Goal: Task Accomplishment & Management: Use online tool/utility

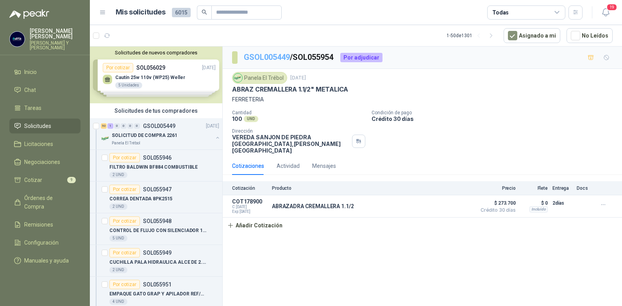
click at [277, 57] on link "GSOL005449" at bounding box center [267, 56] width 46 height 9
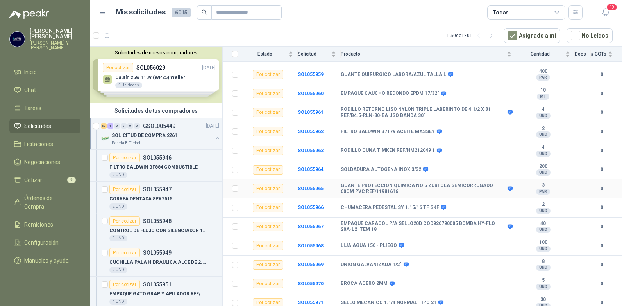
scroll to position [313, 0]
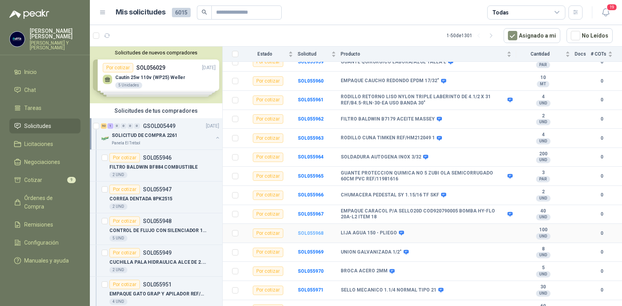
click at [313, 230] on b "SOL055968" at bounding box center [311, 232] width 26 height 5
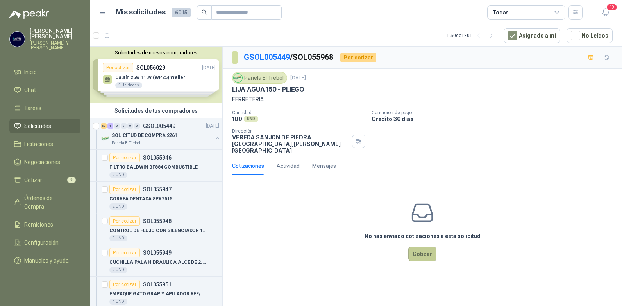
click at [426, 246] on button "Cotizar" at bounding box center [422, 253] width 28 height 15
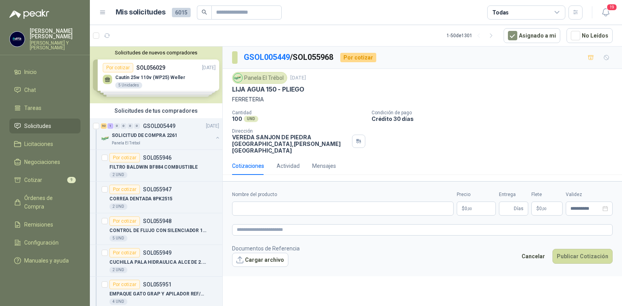
click at [483, 201] on p "$ 0 ,00" at bounding box center [476, 208] width 39 height 14
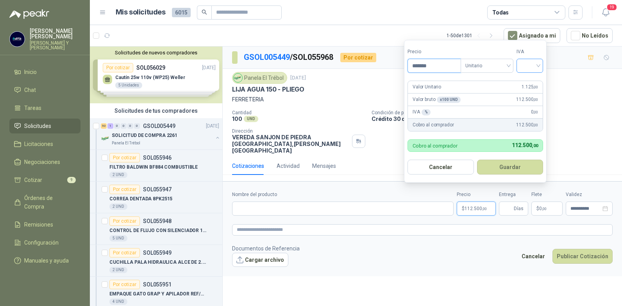
type input "*******"
click at [538, 66] on input "search" at bounding box center [529, 65] width 17 height 12
click at [527, 83] on div "19%" at bounding box center [531, 81] width 14 height 9
click at [507, 165] on button "Guardar" at bounding box center [511, 166] width 67 height 15
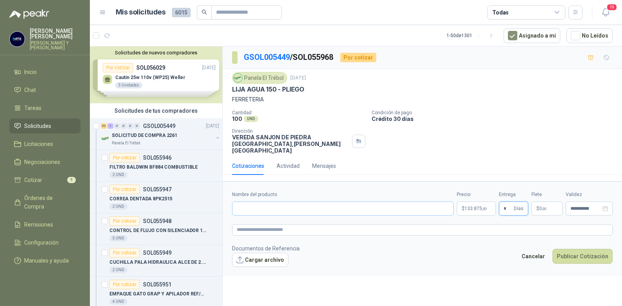
type input "*"
click at [283, 202] on input "Nombre del producto" at bounding box center [343, 208] width 222 height 14
type input "**********"
click at [576, 249] on button "Publicar Cotización" at bounding box center [583, 256] width 60 height 15
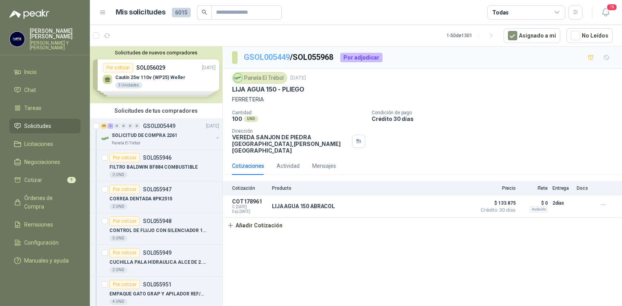
click at [278, 57] on link "GSOL005449" at bounding box center [267, 56] width 46 height 9
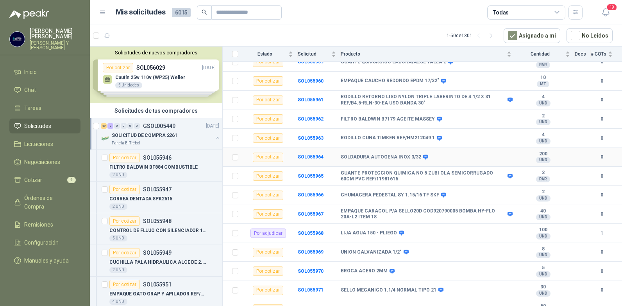
scroll to position [352, 0]
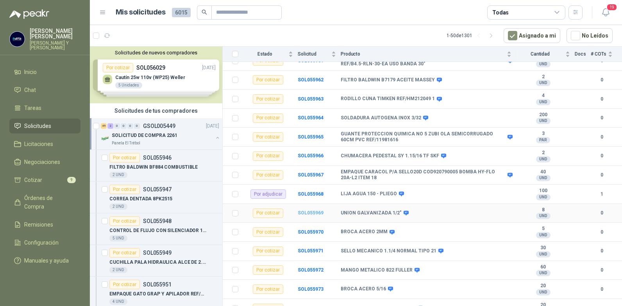
click at [312, 210] on b "SOL055969" at bounding box center [311, 212] width 26 height 5
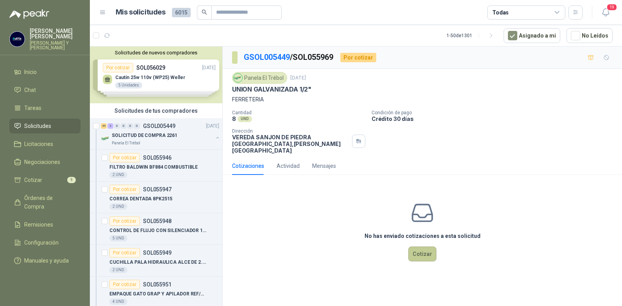
click at [419, 246] on button "Cotizar" at bounding box center [422, 253] width 28 height 15
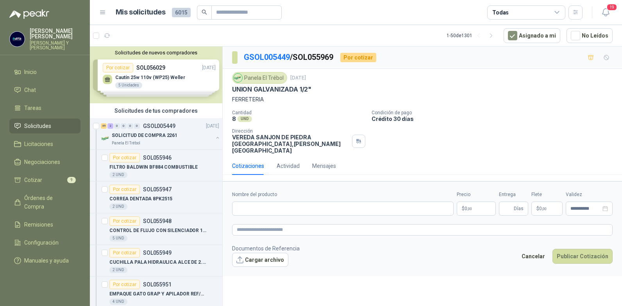
click at [474, 202] on p "$ 0 ,00" at bounding box center [476, 208] width 39 height 14
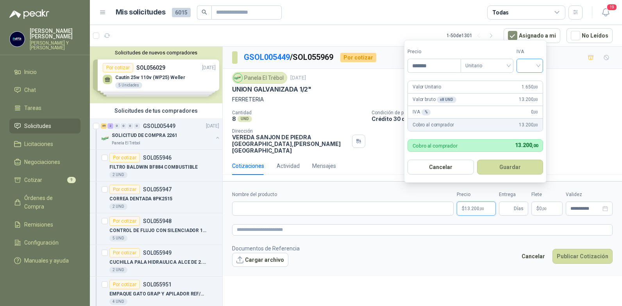
click at [543, 65] on div at bounding box center [530, 66] width 27 height 14
type input "*******"
click at [526, 82] on div "19%" at bounding box center [531, 81] width 14 height 9
click at [513, 168] on button "Guardar" at bounding box center [511, 166] width 67 height 15
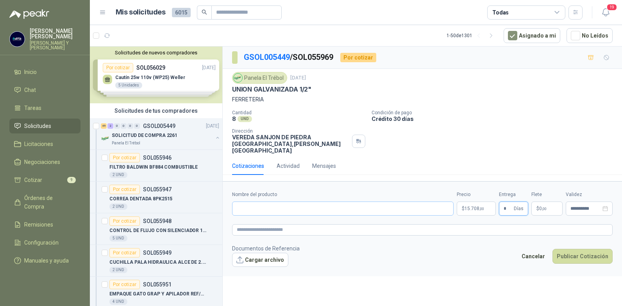
type input "*"
click at [308, 204] on input "Nombre del producto" at bounding box center [343, 208] width 222 height 14
type input "**********"
click at [591, 249] on button "Publicar Cotización" at bounding box center [583, 256] width 60 height 15
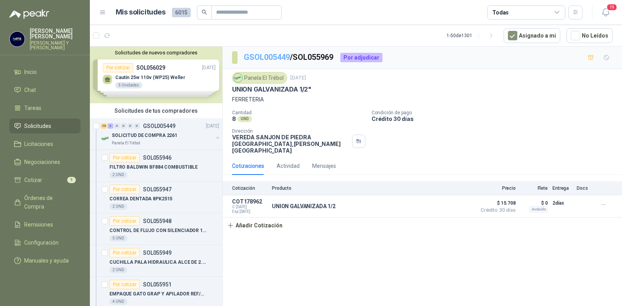
click at [269, 59] on link "GSOL005449" at bounding box center [267, 56] width 46 height 9
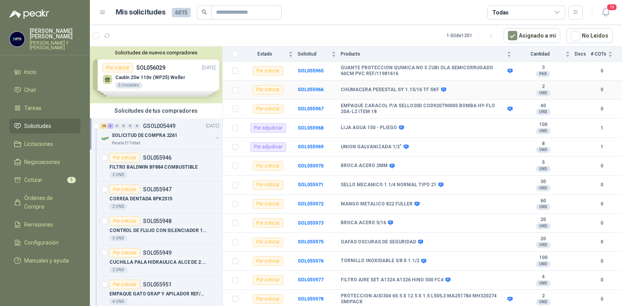
scroll to position [430, 0]
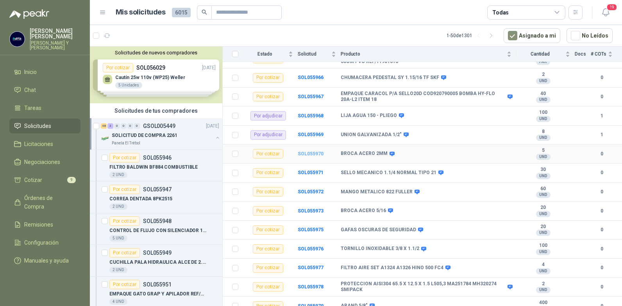
click at [308, 151] on b "SOL055970" at bounding box center [311, 153] width 26 height 5
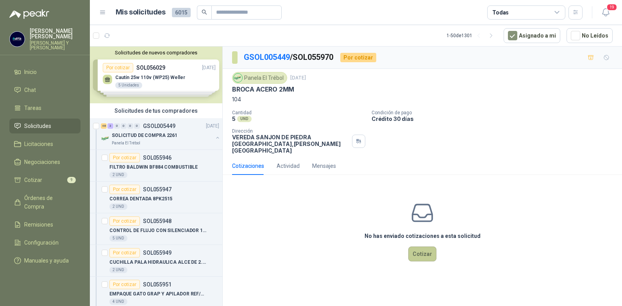
click at [420, 246] on button "Cotizar" at bounding box center [422, 253] width 28 height 15
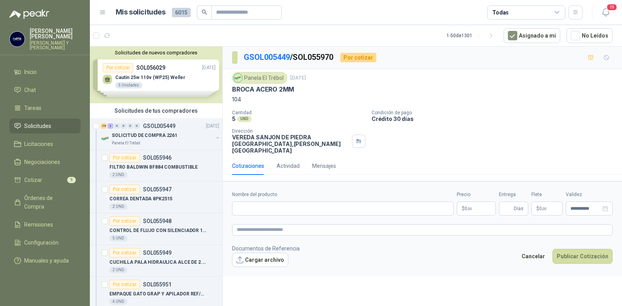
click at [480, 202] on p "$ 0 ,00" at bounding box center [476, 208] width 39 height 14
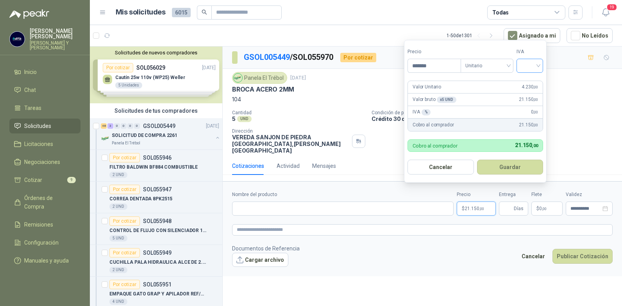
type input "*******"
click at [538, 63] on input "search" at bounding box center [529, 65] width 17 height 12
click at [530, 79] on div "19%" at bounding box center [531, 81] width 14 height 9
click at [512, 166] on button "Guardar" at bounding box center [511, 166] width 67 height 15
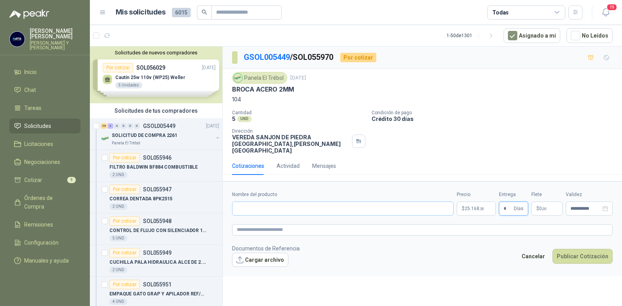
type input "*"
click at [253, 206] on input "Nombre del producto" at bounding box center [343, 208] width 222 height 14
type input "**********"
click at [580, 249] on button "Publicar Cotización" at bounding box center [583, 256] width 60 height 15
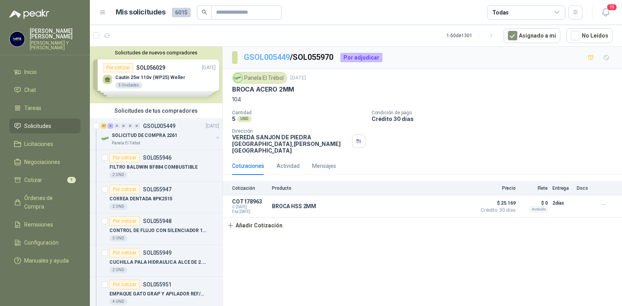
click at [279, 57] on link "GSOL005449" at bounding box center [267, 56] width 46 height 9
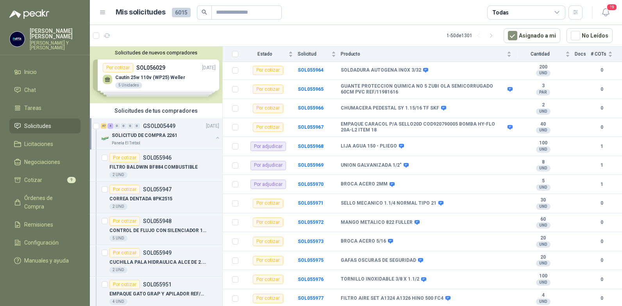
scroll to position [430, 0]
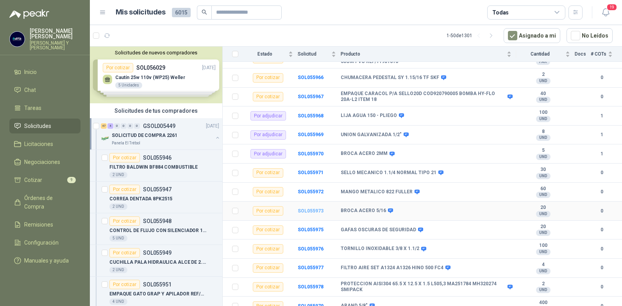
click at [304, 208] on b "SOL055973" at bounding box center [311, 210] width 26 height 5
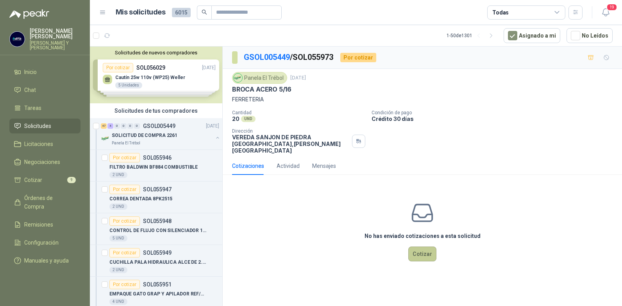
click at [420, 246] on button "Cotizar" at bounding box center [422, 253] width 28 height 15
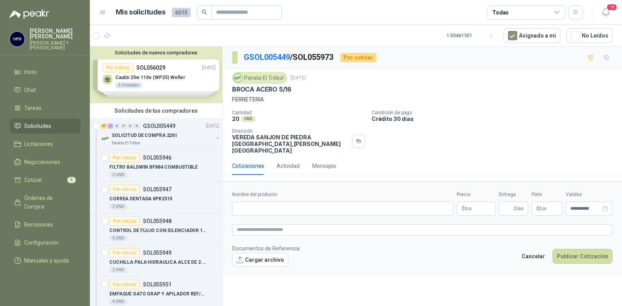
click at [470, 206] on span ",00" at bounding box center [469, 208] width 5 height 4
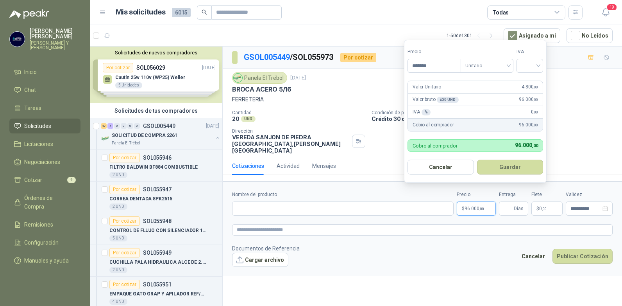
type input "*******"
click at [538, 67] on input "search" at bounding box center [529, 65] width 17 height 12
click at [529, 79] on div "19%" at bounding box center [531, 81] width 14 height 9
click at [517, 163] on button "Guardar" at bounding box center [511, 166] width 67 height 15
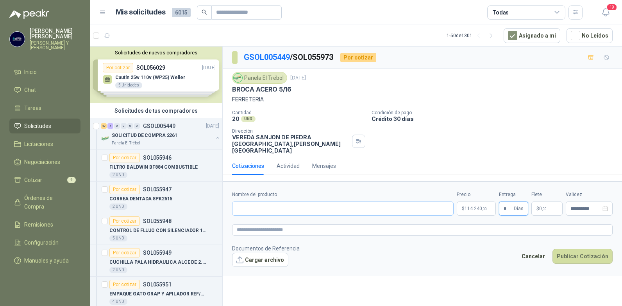
type input "*"
click at [258, 202] on input "Nombre del producto" at bounding box center [343, 208] width 222 height 14
type input "**********"
click at [572, 251] on button "Publicar Cotización" at bounding box center [583, 256] width 60 height 15
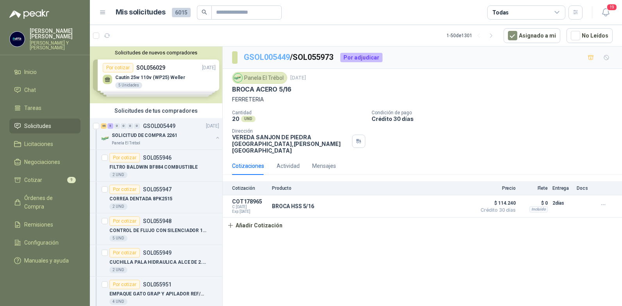
click at [283, 55] on link "GSOL005449" at bounding box center [267, 56] width 46 height 9
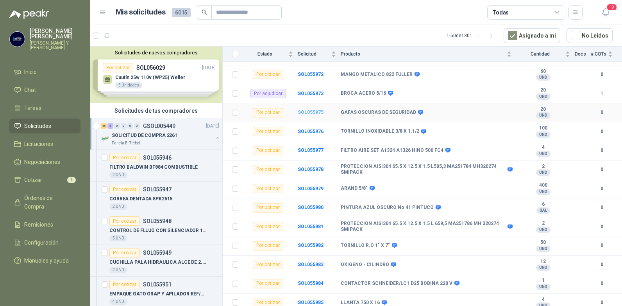
scroll to position [508, 0]
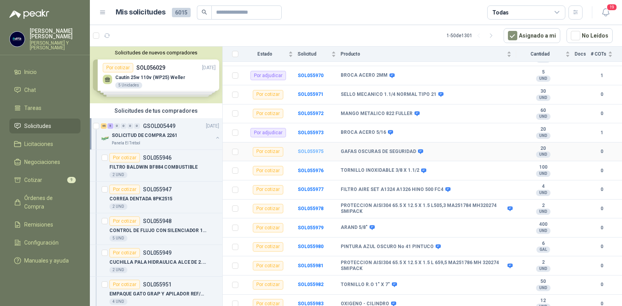
click at [306, 148] on b "SOL055975" at bounding box center [311, 150] width 26 height 5
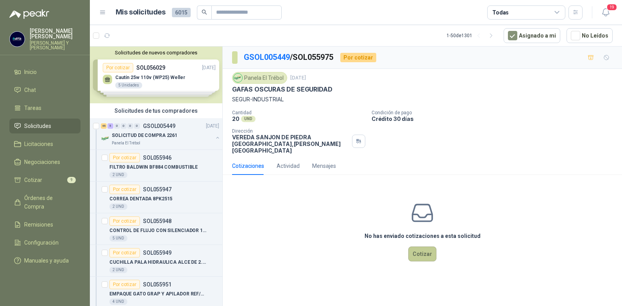
click at [419, 248] on button "Cotizar" at bounding box center [422, 253] width 28 height 15
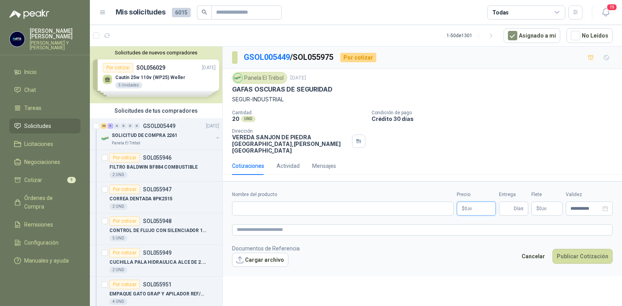
click at [475, 202] on p "$ 0 ,00" at bounding box center [476, 208] width 39 height 14
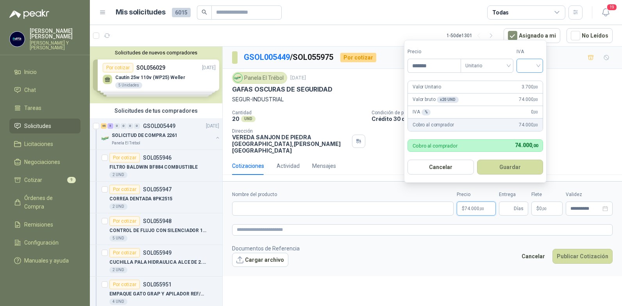
type input "*******"
click at [538, 64] on input "search" at bounding box center [529, 65] width 17 height 12
click at [526, 82] on div "19%" at bounding box center [531, 81] width 14 height 9
click at [506, 163] on button "Guardar" at bounding box center [511, 166] width 67 height 15
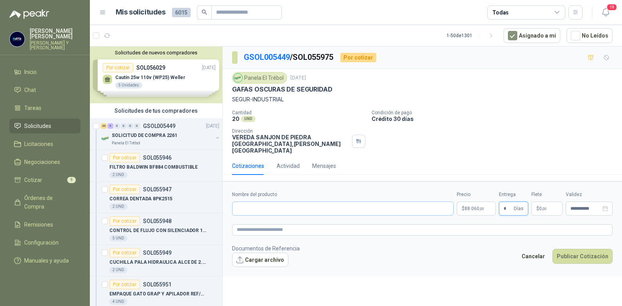
type input "*"
click at [268, 203] on input "Nombre del producto" at bounding box center [343, 208] width 222 height 14
type input "**********"
click at [564, 249] on button "Publicar Cotización" at bounding box center [583, 256] width 60 height 15
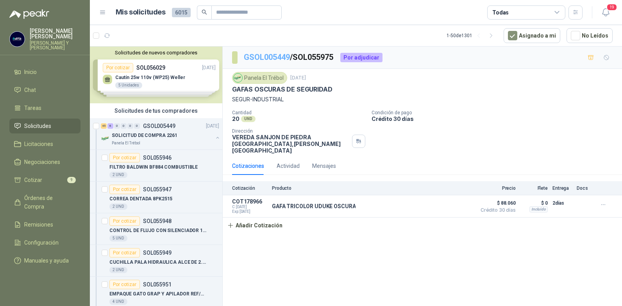
click at [270, 59] on link "GSOL005449" at bounding box center [267, 56] width 46 height 9
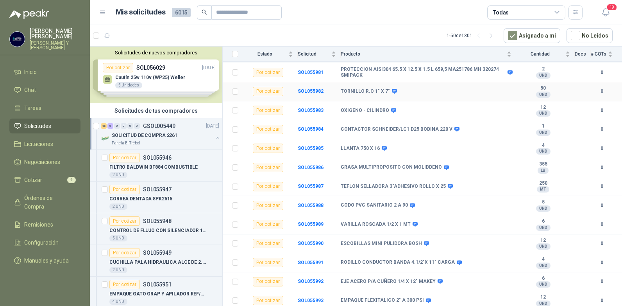
scroll to position [703, 0]
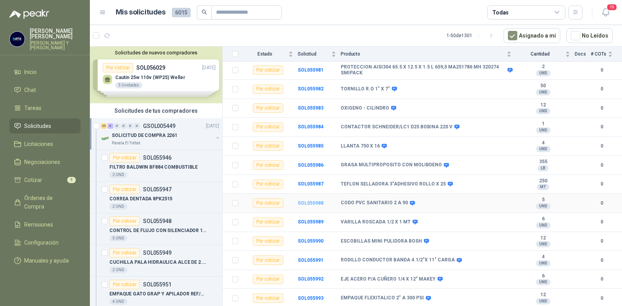
click at [307, 200] on b "SOL055988" at bounding box center [311, 202] width 26 height 5
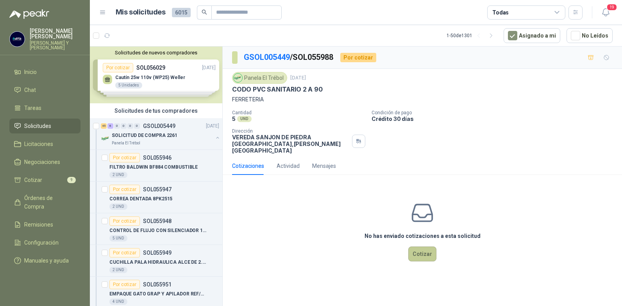
click at [419, 251] on button "Cotizar" at bounding box center [422, 253] width 28 height 15
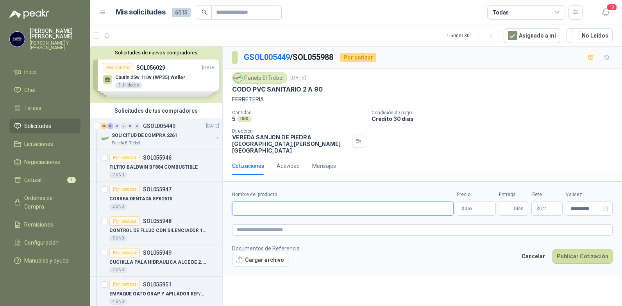
click at [332, 201] on input "Nombre del producto" at bounding box center [343, 208] width 222 height 14
type input "**********"
click at [470, 206] on span ",00" at bounding box center [469, 208] width 5 height 4
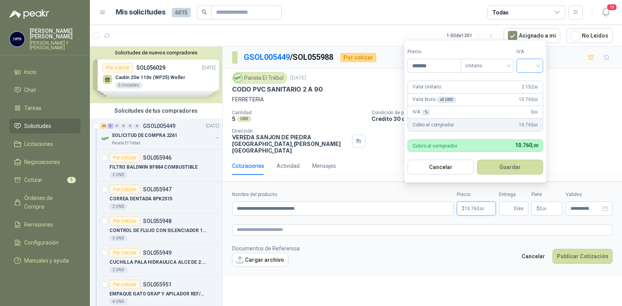
type input "*******"
click at [534, 66] on input "search" at bounding box center [529, 65] width 17 height 12
click at [523, 83] on div "19%" at bounding box center [532, 81] width 24 height 13
click at [514, 166] on button "Guardar" at bounding box center [511, 166] width 67 height 15
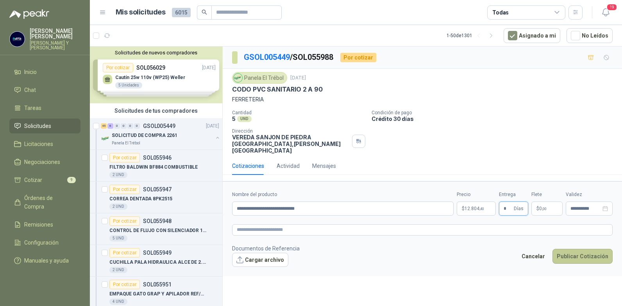
type input "*"
click at [591, 250] on button "Publicar Cotización" at bounding box center [583, 256] width 60 height 15
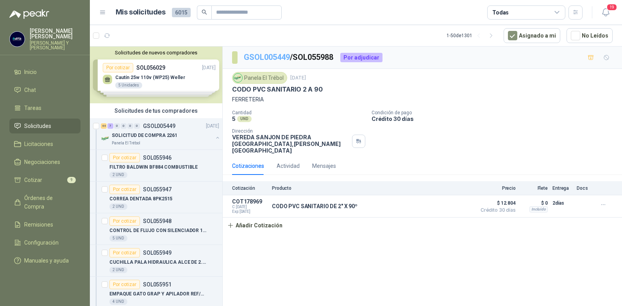
click at [275, 58] on link "GSOL005449" at bounding box center [267, 56] width 46 height 9
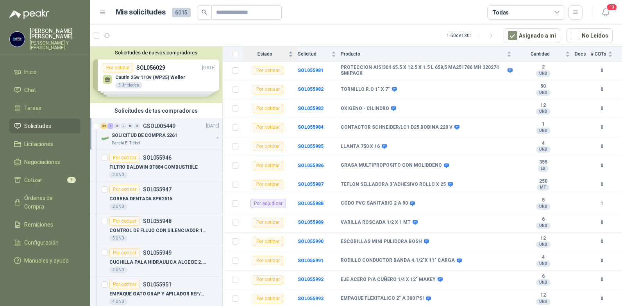
scroll to position [703, 0]
click at [315, 219] on b "SOL055989" at bounding box center [311, 221] width 26 height 5
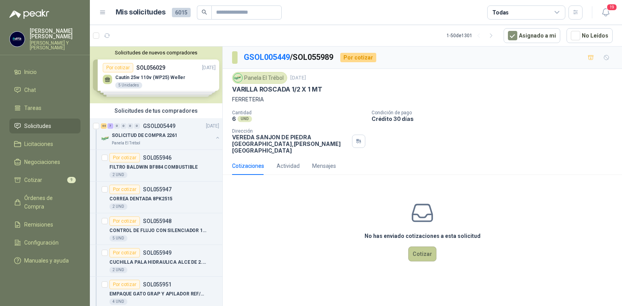
click at [423, 247] on button "Cotizar" at bounding box center [422, 253] width 28 height 15
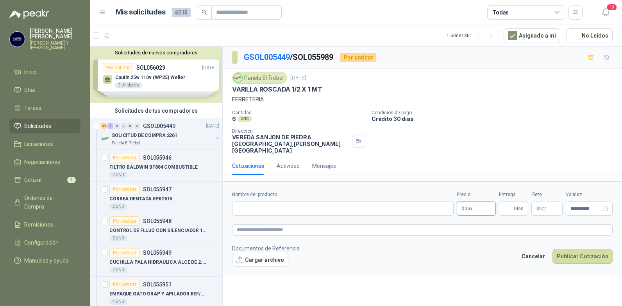
click at [469, 206] on span ",00" at bounding box center [469, 208] width 5 height 4
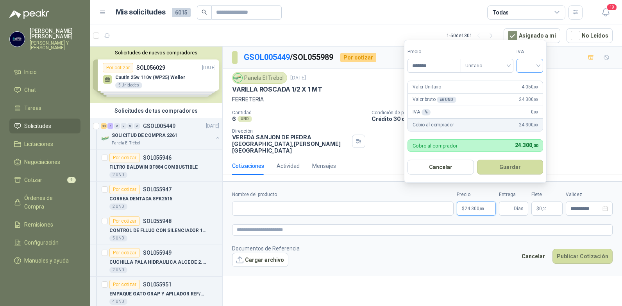
type input "*******"
click at [537, 68] on input "search" at bounding box center [529, 65] width 17 height 12
click at [531, 79] on div "19%" at bounding box center [531, 81] width 14 height 9
click at [510, 202] on input "Entrega" at bounding box center [508, 208] width 9 height 13
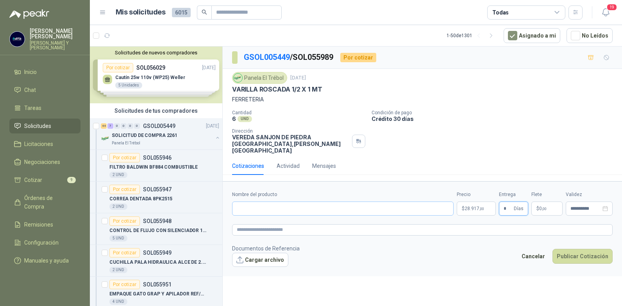
type input "*"
click at [250, 201] on input "Nombre del producto" at bounding box center [343, 208] width 222 height 14
type input "**********"
click at [571, 249] on button "Publicar Cotización" at bounding box center [583, 256] width 60 height 15
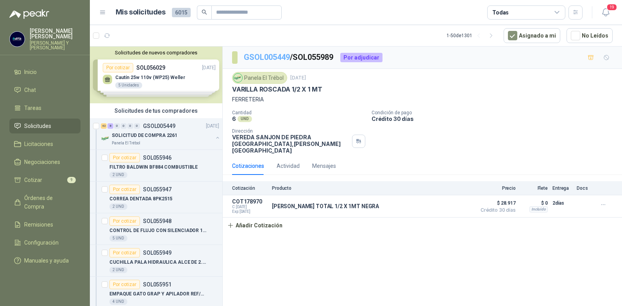
click at [282, 58] on link "GSOL005449" at bounding box center [267, 56] width 46 height 9
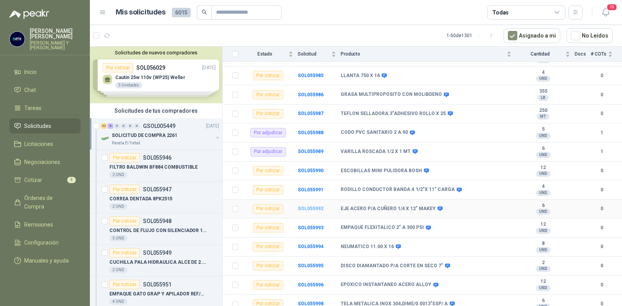
scroll to position [782, 0]
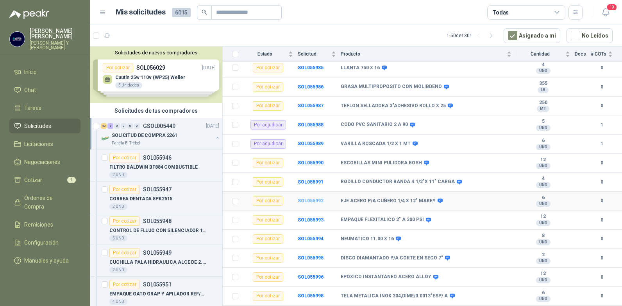
click at [314, 198] on b "SOL055992" at bounding box center [311, 200] width 26 height 5
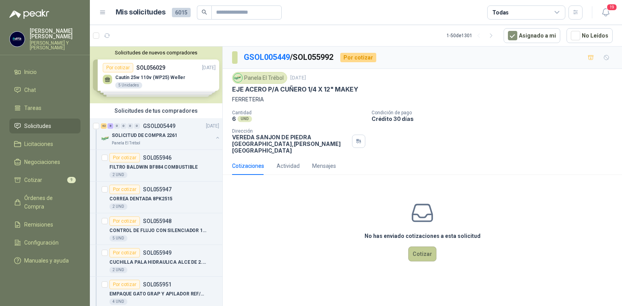
click at [430, 246] on button "Cotizar" at bounding box center [422, 253] width 28 height 15
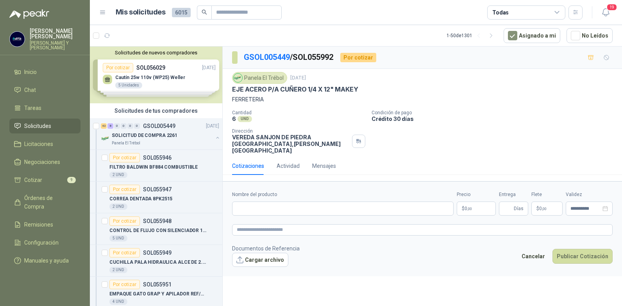
click at [479, 206] on p "$ 0 ,00" at bounding box center [476, 208] width 39 height 14
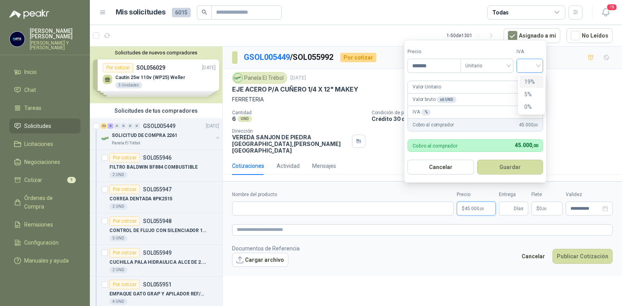
click at [541, 65] on div at bounding box center [530, 66] width 27 height 14
type input "*******"
click at [530, 78] on div "19%" at bounding box center [531, 81] width 14 height 9
click at [510, 168] on button "Guardar" at bounding box center [511, 166] width 67 height 15
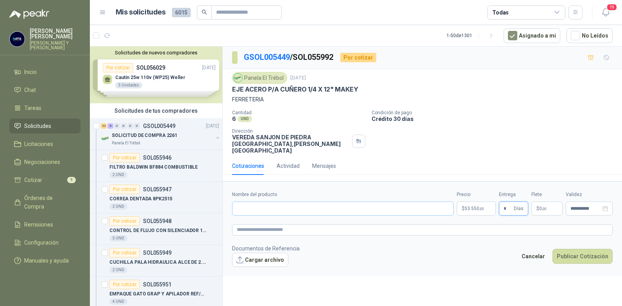
type input "*"
click at [289, 204] on input "Nombre del producto" at bounding box center [343, 208] width 222 height 14
type input "**********"
click at [568, 251] on button "Publicar Cotización" at bounding box center [583, 256] width 60 height 15
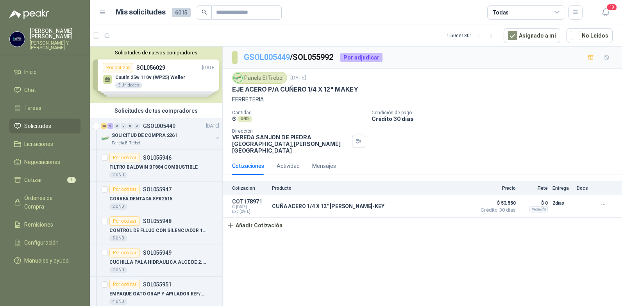
click at [277, 59] on link "GSOL005449" at bounding box center [267, 56] width 46 height 9
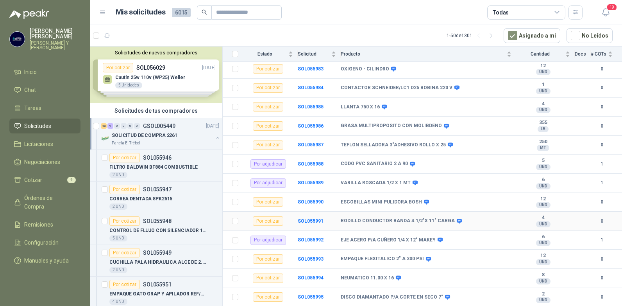
scroll to position [782, 0]
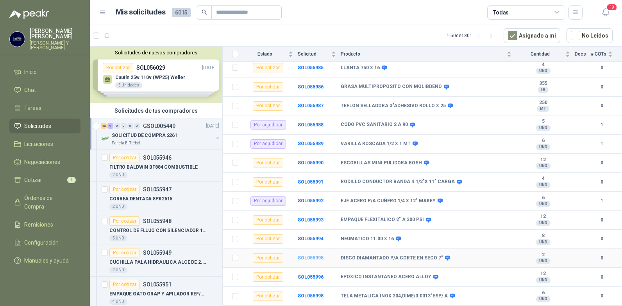
click at [314, 255] on b "SOL055995" at bounding box center [311, 257] width 26 height 5
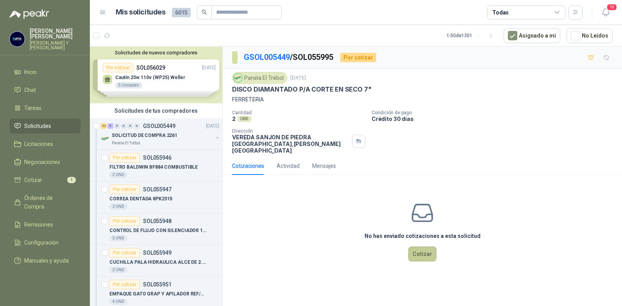
click at [422, 250] on button "Cotizar" at bounding box center [422, 253] width 28 height 15
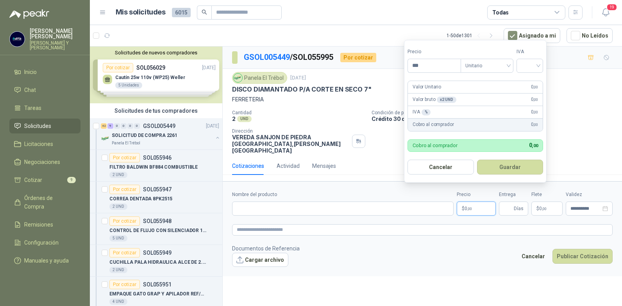
click at [475, 203] on p "$ 0 ,00" at bounding box center [476, 208] width 39 height 14
type input "********"
click at [538, 66] on input "search" at bounding box center [529, 65] width 17 height 12
click at [531, 79] on div "19%" at bounding box center [531, 81] width 14 height 9
click at [501, 167] on button "Guardar" at bounding box center [511, 166] width 67 height 15
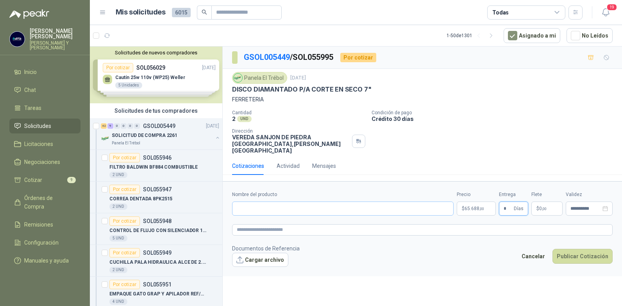
type input "*"
click at [242, 203] on input "Nombre del producto" at bounding box center [343, 208] width 222 height 14
type input "**********"
click at [575, 249] on button "Publicar Cotización" at bounding box center [583, 256] width 60 height 15
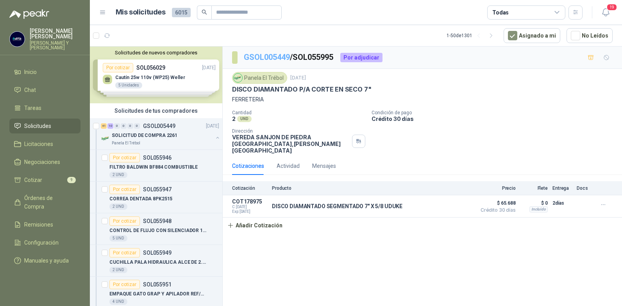
click at [277, 59] on link "GSOL005449" at bounding box center [267, 56] width 46 height 9
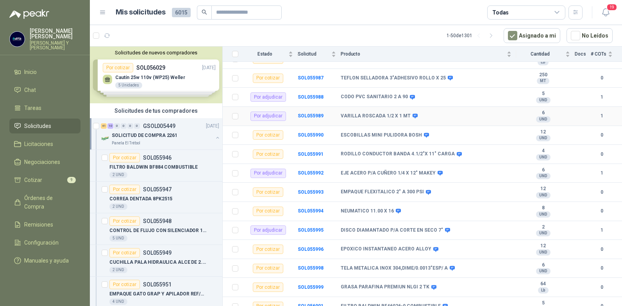
scroll to position [811, 0]
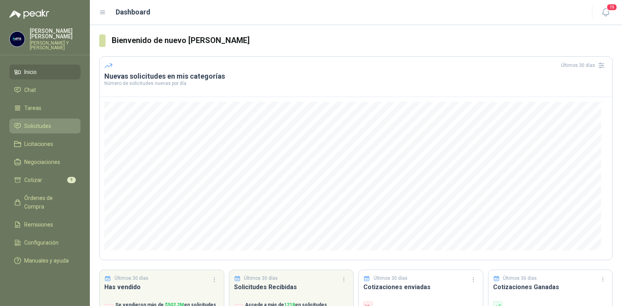
click at [35, 122] on span "Solicitudes" at bounding box center [37, 126] width 27 height 9
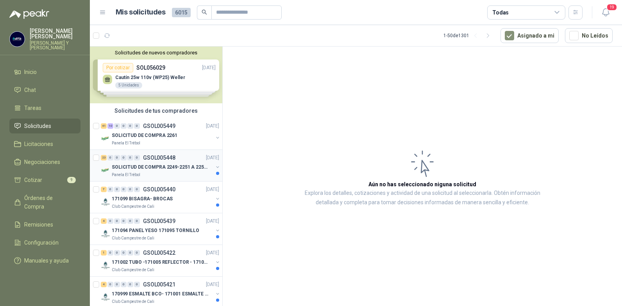
click at [161, 156] on p "GSOL005448" at bounding box center [159, 157] width 32 height 5
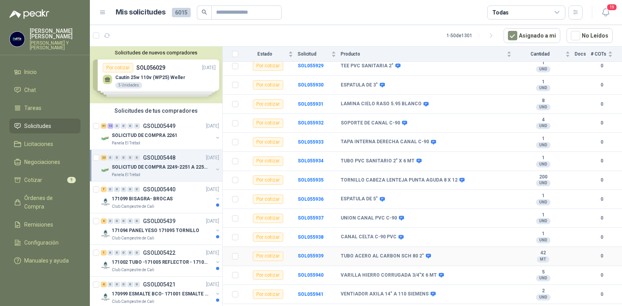
scroll to position [240, 0]
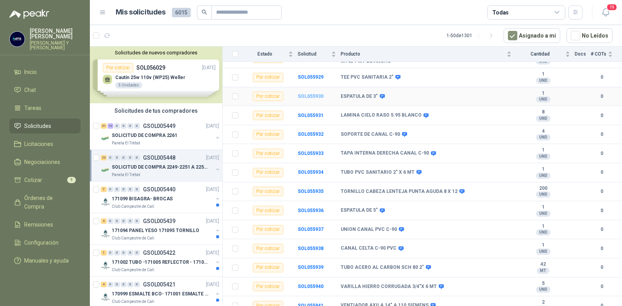
click at [311, 93] on b "SOL055930" at bounding box center [311, 95] width 26 height 5
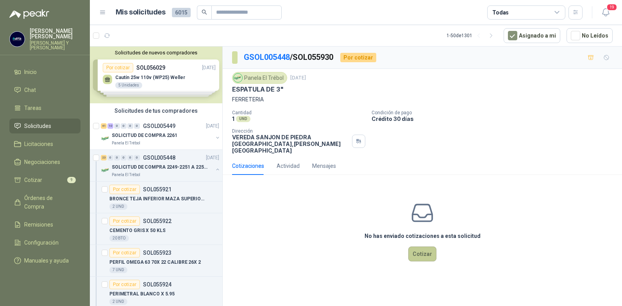
click at [421, 246] on button "Cotizar" at bounding box center [422, 253] width 28 height 15
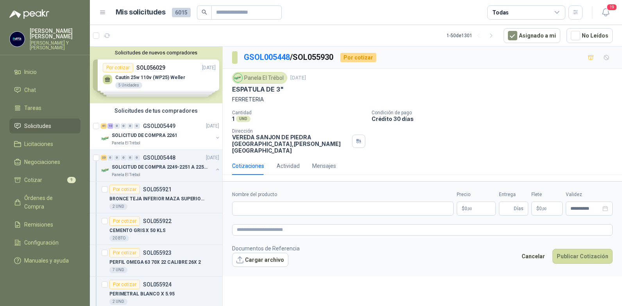
click at [476, 202] on p "$ 0 ,00" at bounding box center [476, 208] width 39 height 14
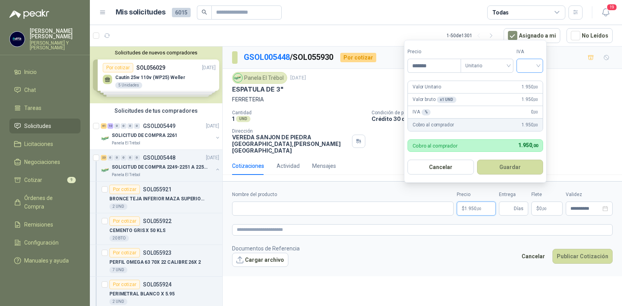
type input "*******"
click at [538, 64] on input "search" at bounding box center [529, 65] width 17 height 12
click at [530, 80] on div "19%" at bounding box center [531, 81] width 14 height 9
click at [513, 164] on button "Guardar" at bounding box center [511, 166] width 67 height 15
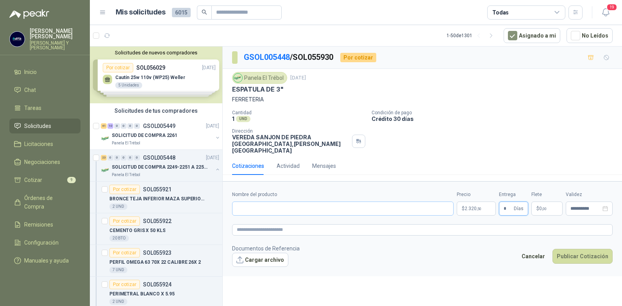
type input "*"
click at [296, 201] on input "Nombre del producto" at bounding box center [343, 208] width 222 height 14
type input "**********"
click at [561, 249] on button "Publicar Cotización" at bounding box center [583, 256] width 60 height 15
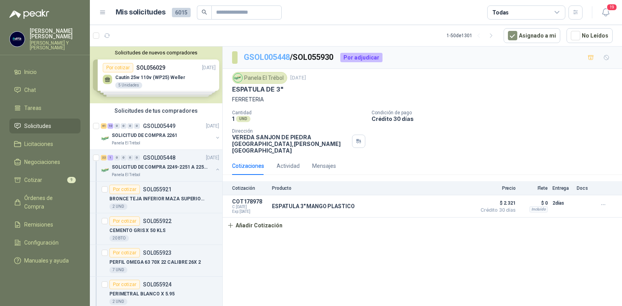
click at [281, 57] on link "GSOL005448" at bounding box center [267, 56] width 46 height 9
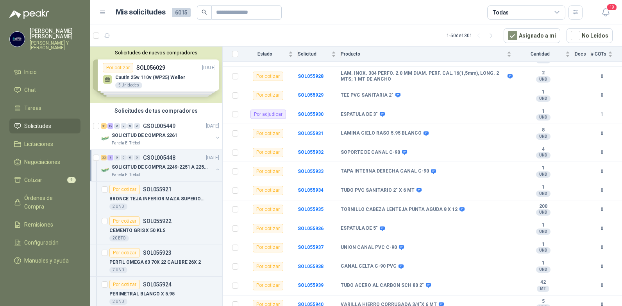
scroll to position [274, 0]
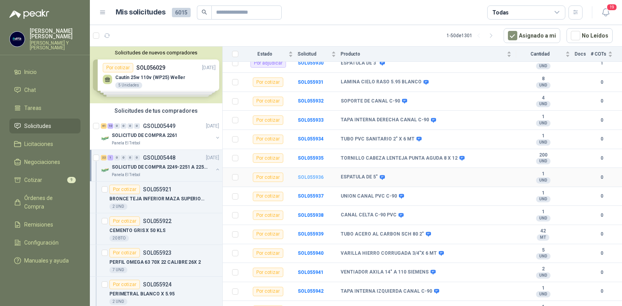
click at [310, 174] on b "SOL055936" at bounding box center [311, 176] width 26 height 5
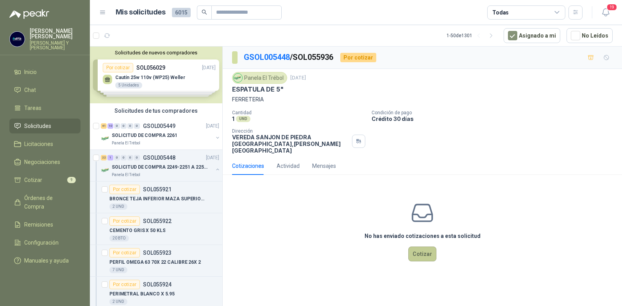
click at [431, 248] on button "Cotizar" at bounding box center [422, 253] width 28 height 15
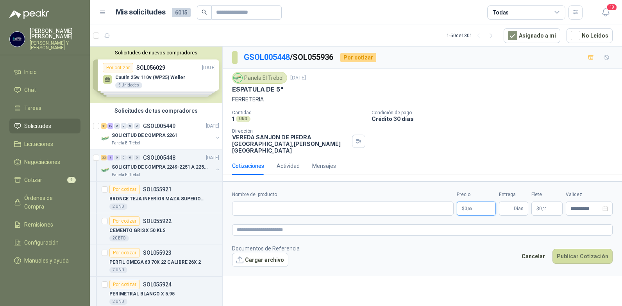
click at [474, 201] on p "$ 0 ,00" at bounding box center [476, 208] width 39 height 14
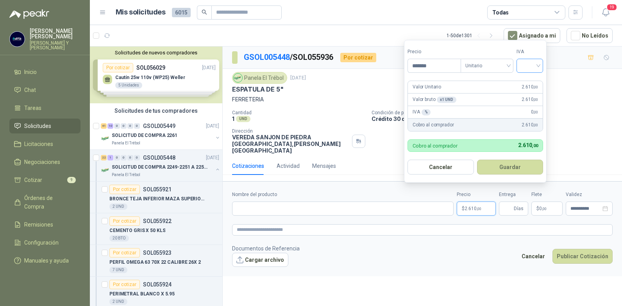
type input "*******"
click at [533, 70] on input "search" at bounding box center [529, 65] width 17 height 12
click at [529, 79] on div "19%" at bounding box center [531, 81] width 14 height 9
click at [516, 164] on button "Guardar" at bounding box center [511, 166] width 67 height 15
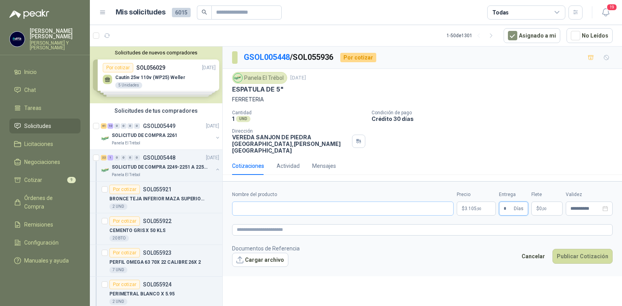
type input "*"
click at [341, 201] on input "Nombre del producto" at bounding box center [343, 208] width 222 height 14
type input "**********"
click at [567, 249] on button "Publicar Cotización" at bounding box center [583, 256] width 60 height 15
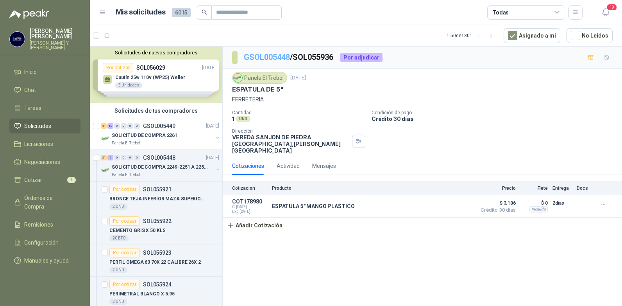
click at [275, 55] on link "GSOL005448" at bounding box center [267, 56] width 46 height 9
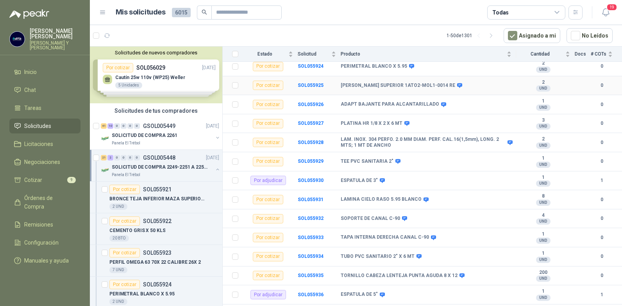
scroll to position [279, 0]
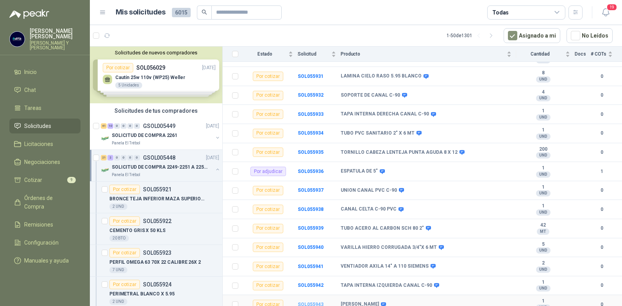
click at [318, 301] on b "SOL055943" at bounding box center [311, 303] width 26 height 5
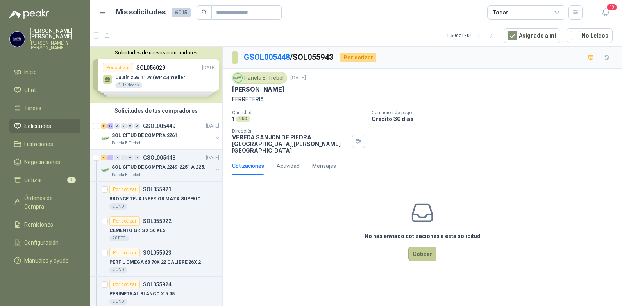
click at [420, 249] on button "Cotizar" at bounding box center [422, 253] width 28 height 15
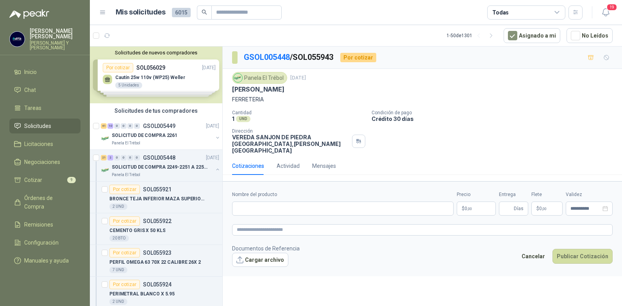
click at [487, 201] on p "$ 0 ,00" at bounding box center [476, 208] width 39 height 14
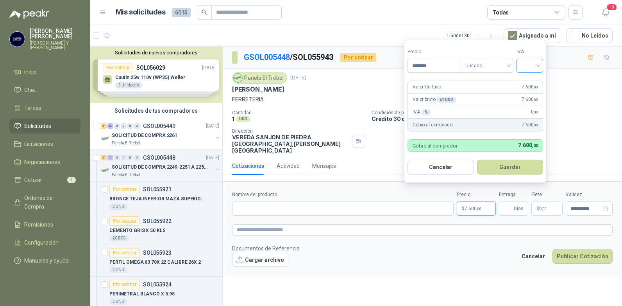
type input "*******"
click at [537, 69] on input "search" at bounding box center [529, 65] width 17 height 12
click at [528, 79] on div "19%" at bounding box center [531, 81] width 14 height 9
click at [518, 161] on button "Guardar" at bounding box center [511, 166] width 67 height 15
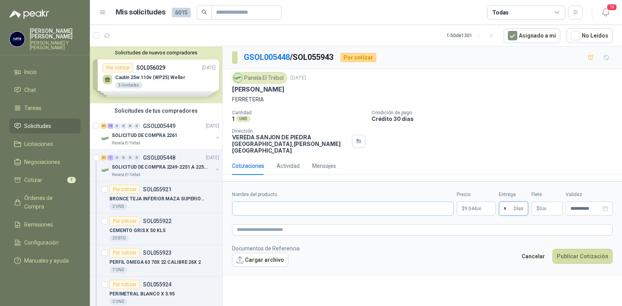
type input "*"
click at [343, 201] on input "Nombre del producto" at bounding box center [343, 208] width 222 height 14
type input "**********"
click at [569, 251] on button "Publicar Cotización" at bounding box center [583, 256] width 60 height 15
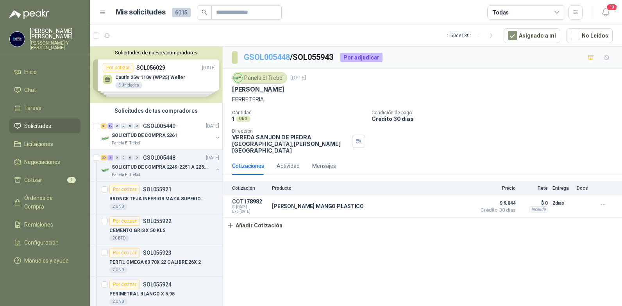
click at [282, 57] on link "GSOL005448" at bounding box center [267, 56] width 46 height 9
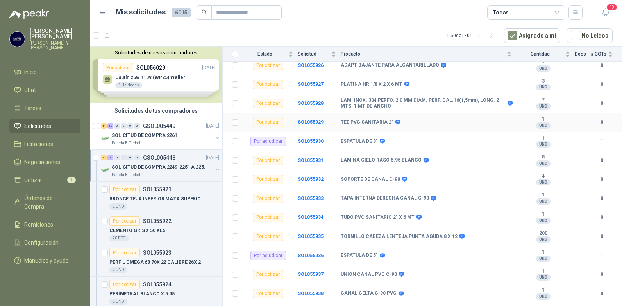
scroll to position [279, 0]
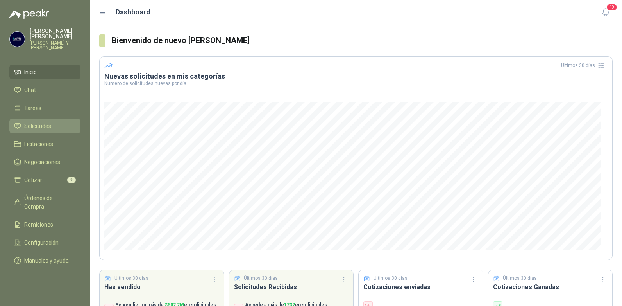
click at [35, 122] on span "Solicitudes" at bounding box center [37, 126] width 27 height 9
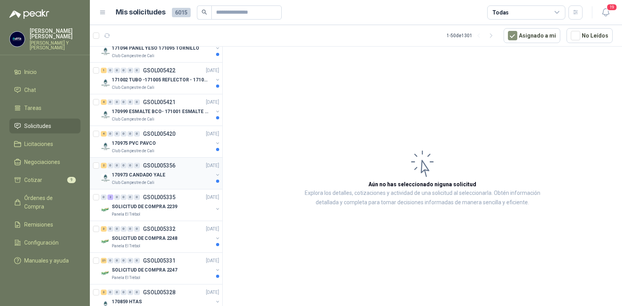
scroll to position [195, 0]
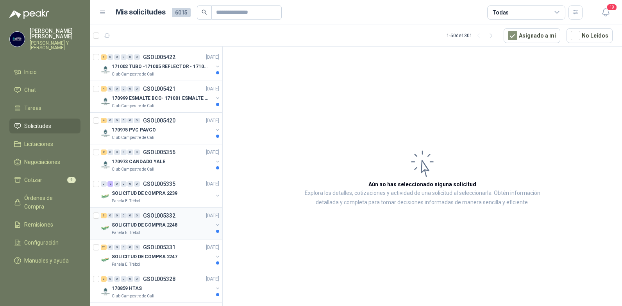
click at [147, 221] on p "SOLICITUD DE COMPRA 2248" at bounding box center [145, 224] width 66 height 7
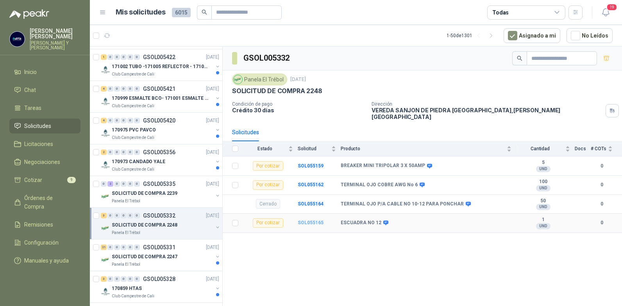
click at [306, 220] on b "SOL055165" at bounding box center [311, 222] width 26 height 5
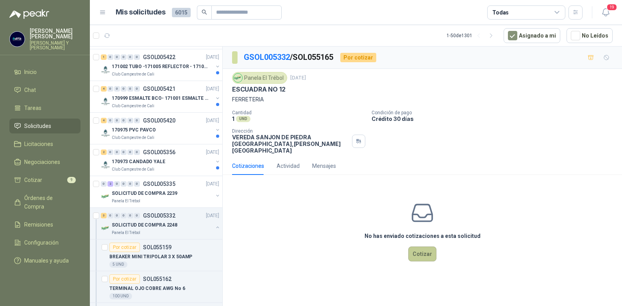
click at [417, 246] on button "Cotizar" at bounding box center [422, 253] width 28 height 15
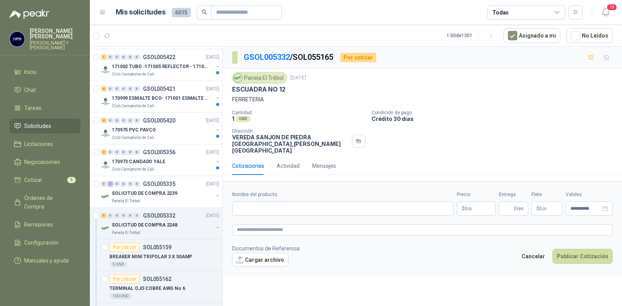
click at [479, 201] on p "$ 0 ,00" at bounding box center [476, 208] width 39 height 14
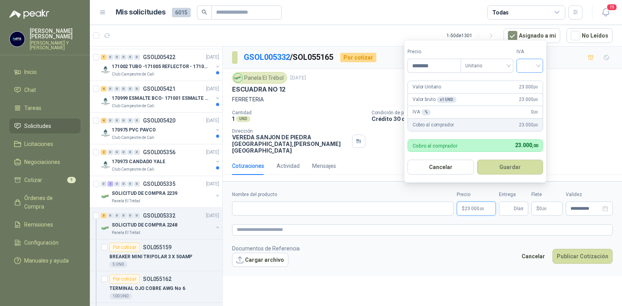
type input "********"
click at [538, 63] on input "search" at bounding box center [529, 65] width 17 height 12
click at [525, 83] on div "19%" at bounding box center [531, 81] width 14 height 9
click at [507, 164] on button "Guardar" at bounding box center [511, 166] width 67 height 15
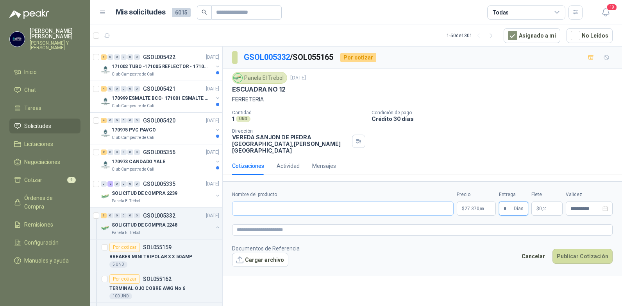
type input "*"
click at [320, 201] on input "Nombre del producto" at bounding box center [343, 208] width 222 height 14
type input "**********"
click at [574, 253] on button "Publicar Cotización" at bounding box center [583, 256] width 60 height 15
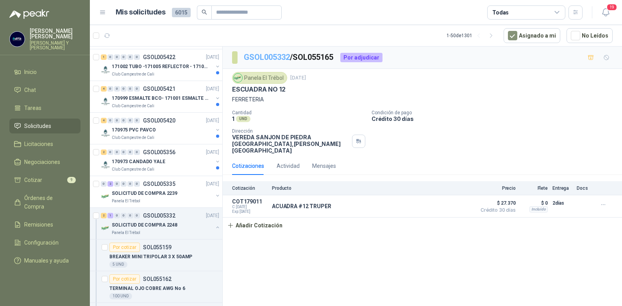
click at [281, 57] on link "GSOL005332" at bounding box center [267, 56] width 46 height 9
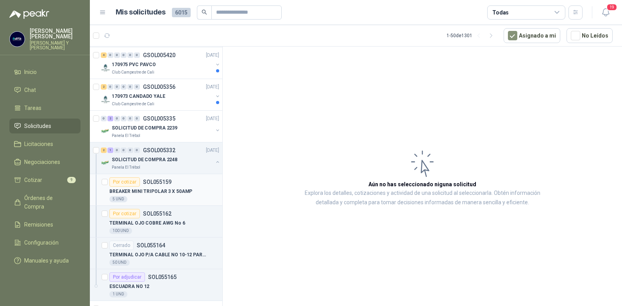
scroll to position [274, 0]
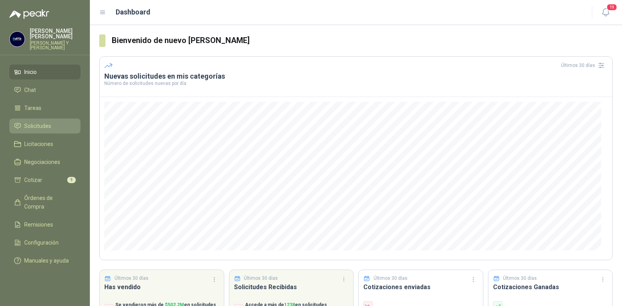
click at [34, 122] on span "Solicitudes" at bounding box center [37, 126] width 27 height 9
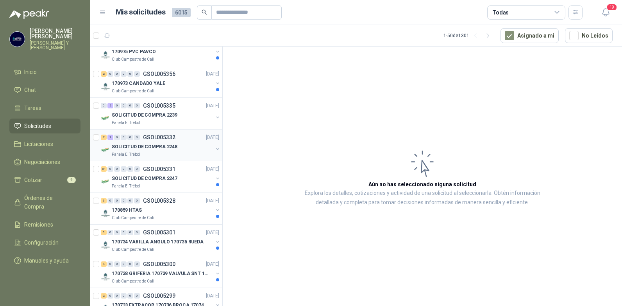
scroll to position [313, 0]
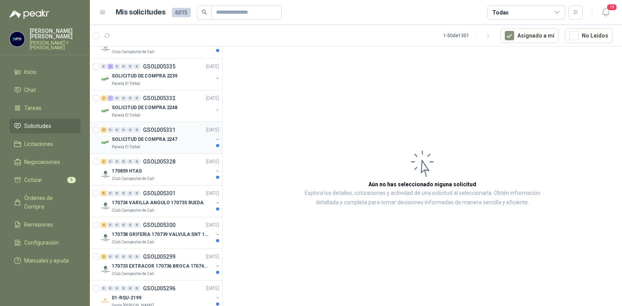
click at [134, 131] on div "21 0 0 0 0 0" at bounding box center [120, 129] width 39 height 5
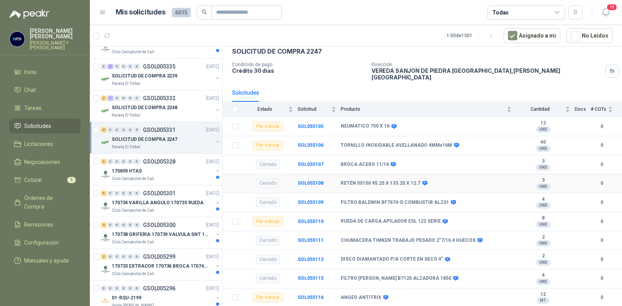
scroll to position [78, 0]
